Goal: Navigation & Orientation: Find specific page/section

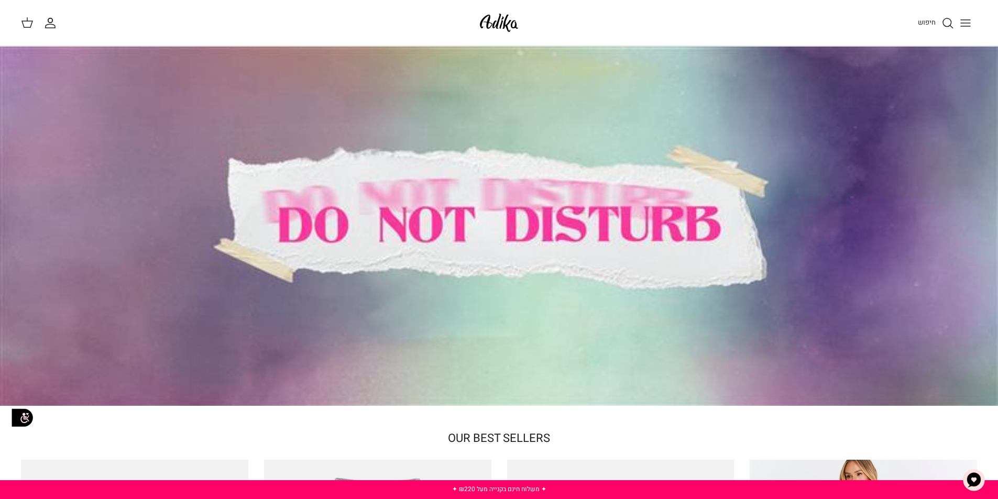
click at [935, 27] on link "חיפוש" at bounding box center [936, 23] width 36 height 13
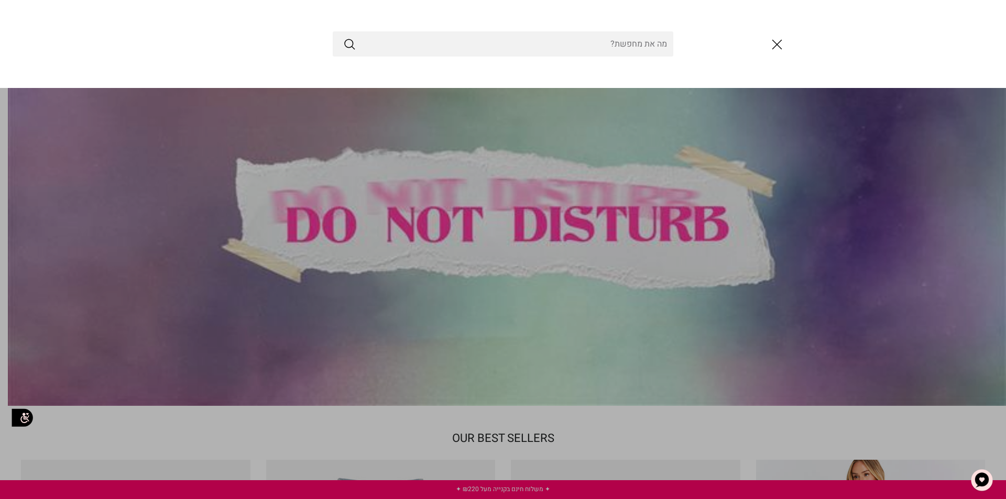
click at [894, 140] on link "Toggle menu" at bounding box center [503, 249] width 1006 height 499
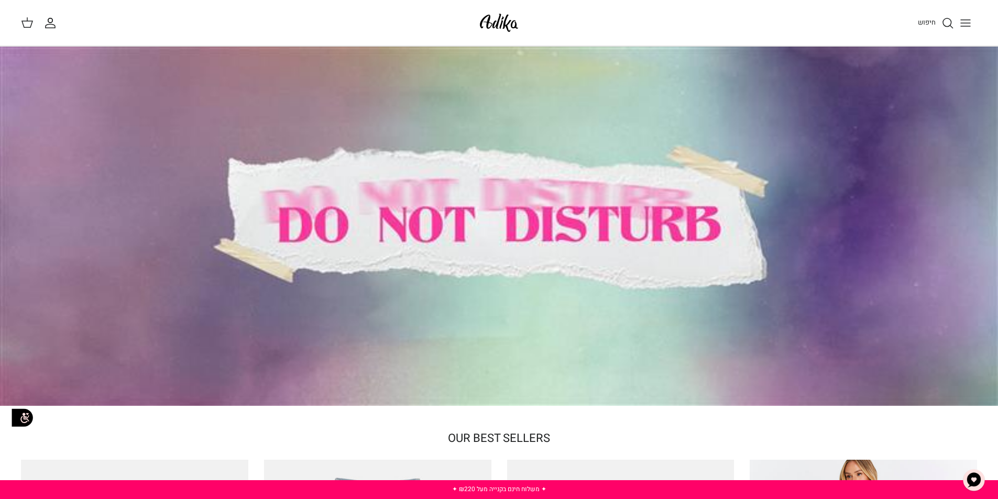
click at [964, 30] on button "Toggle menu" at bounding box center [965, 23] width 23 height 23
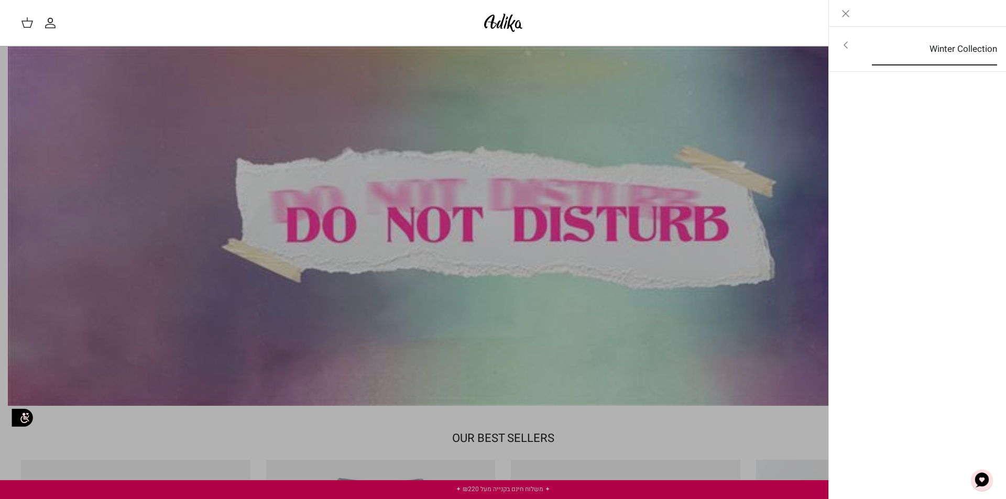
click at [950, 61] on link "Winter Collection" at bounding box center [935, 49] width 144 height 32
click at [959, 53] on link "לכל הפריטים" at bounding box center [917, 46] width 167 height 26
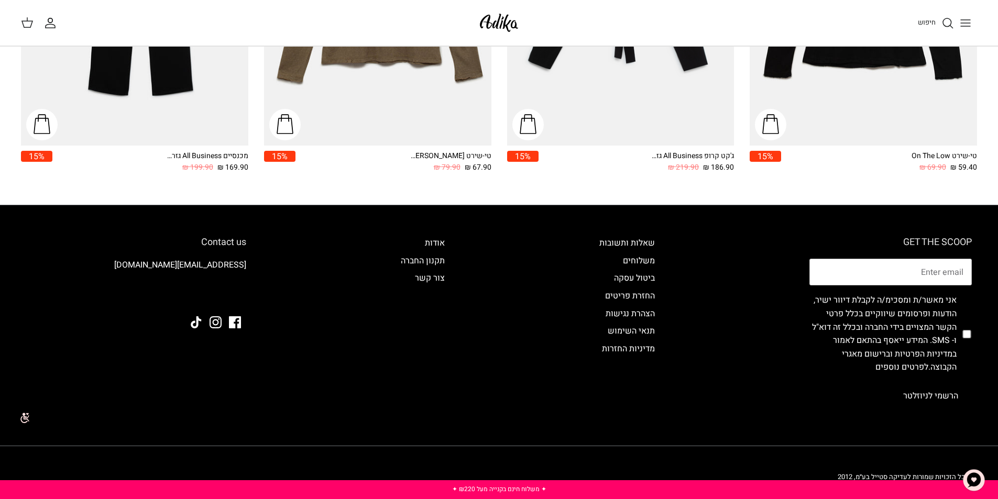
scroll to position [1780, 0]
